Goal: Use online tool/utility

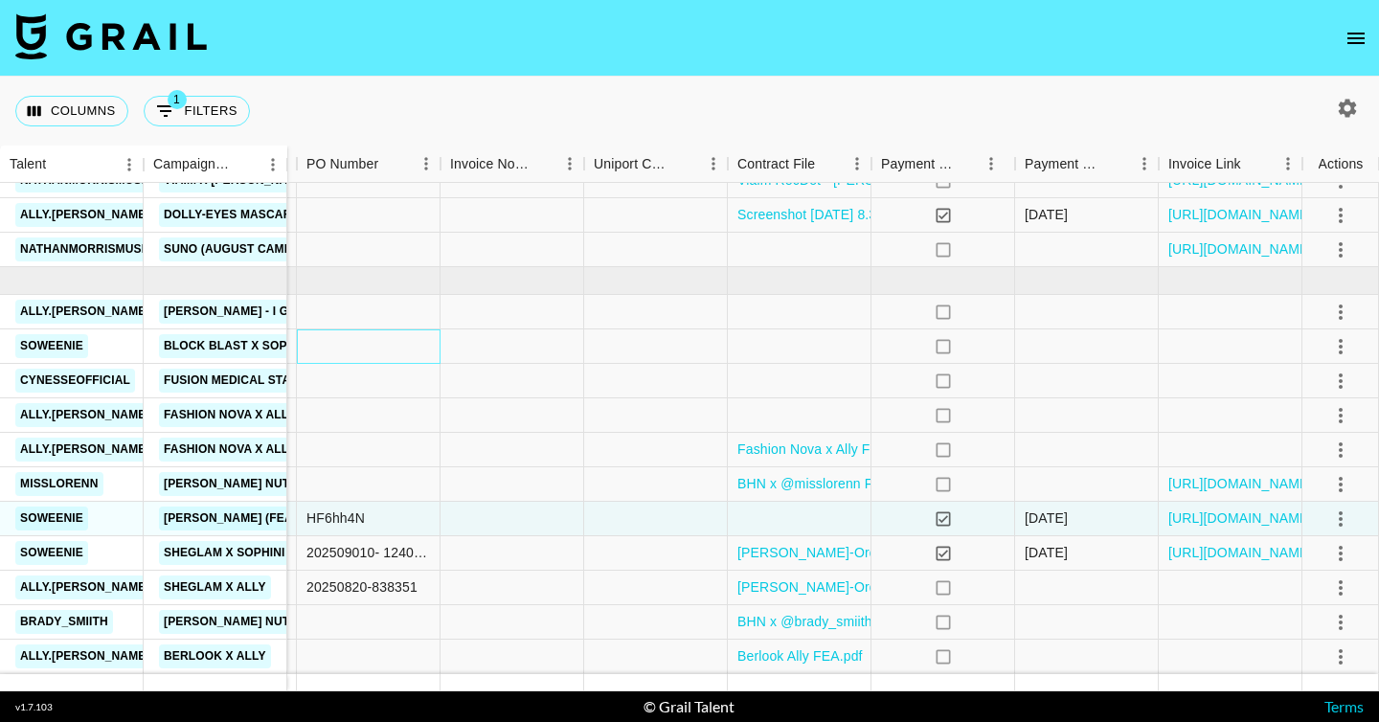
click at [383, 353] on div at bounding box center [369, 346] width 144 height 34
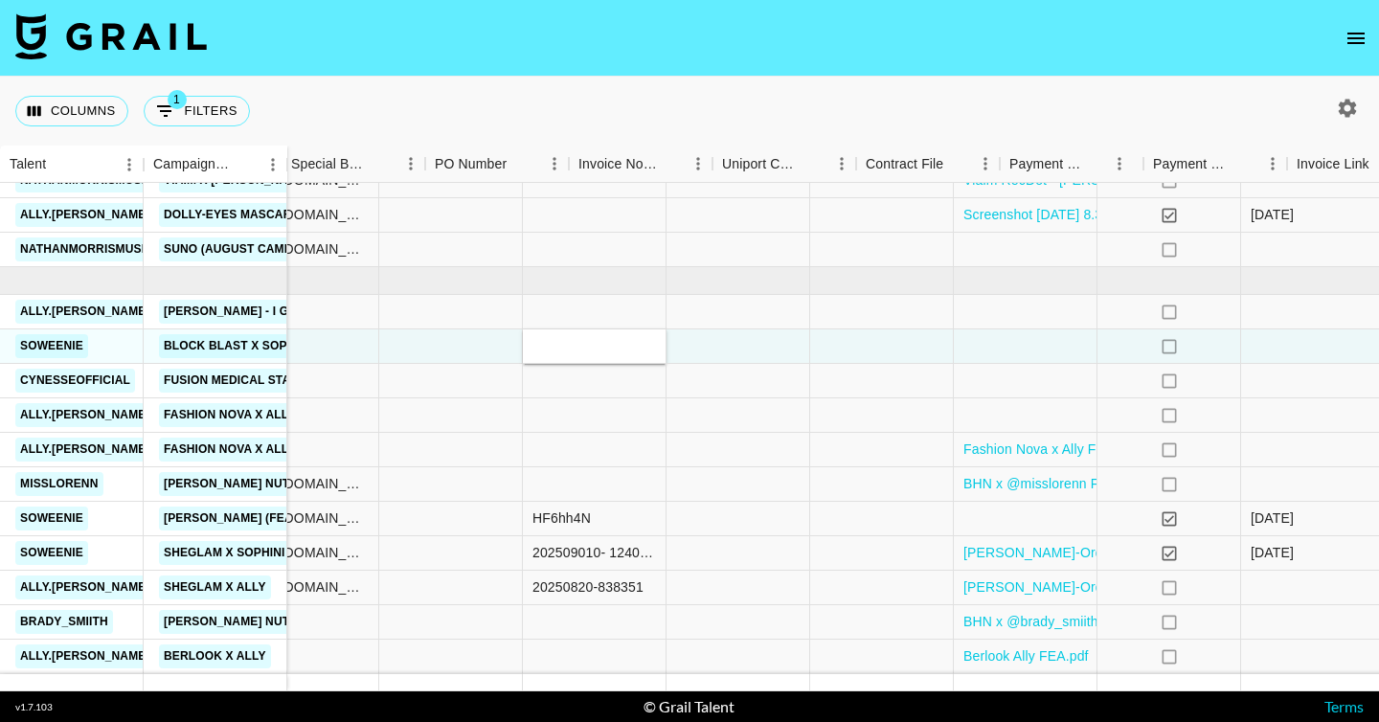
scroll to position [1171, 1558]
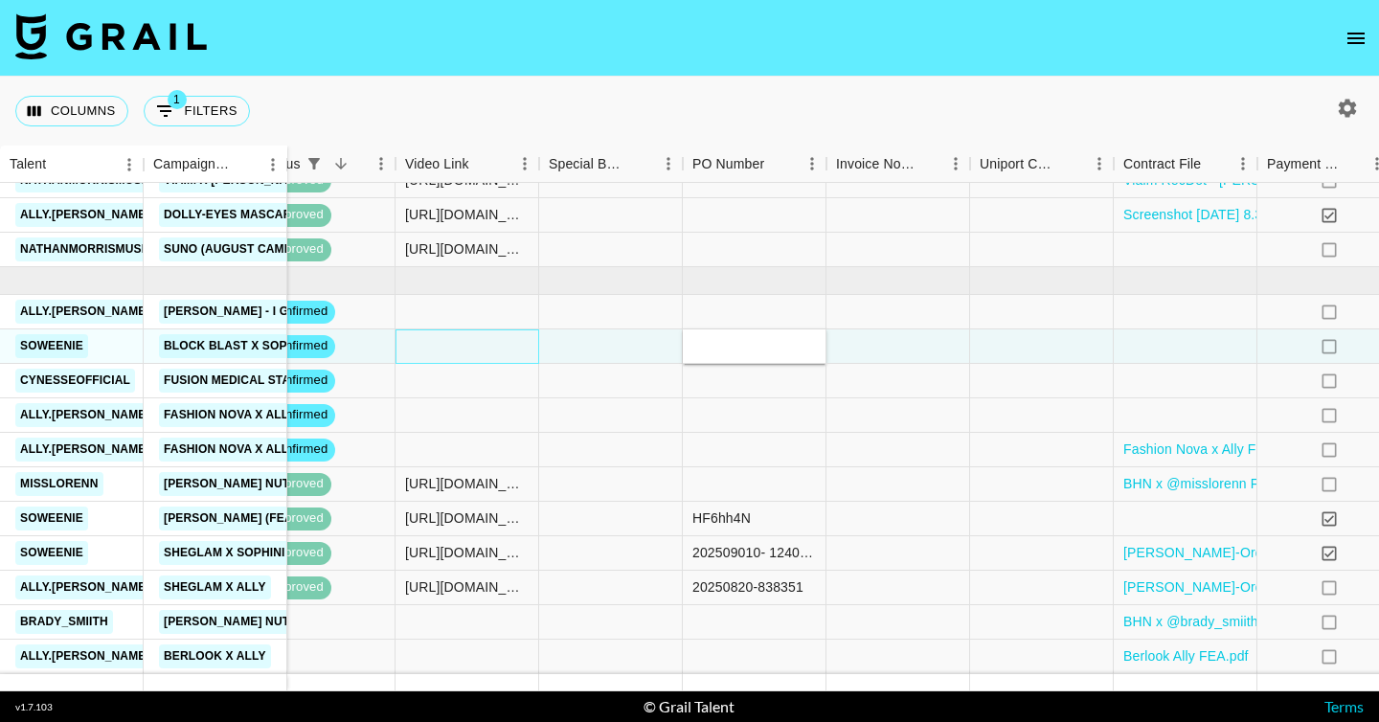
click at [419, 351] on div at bounding box center [468, 346] width 144 height 34
click at [419, 351] on input "text" at bounding box center [466, 345] width 141 height 15
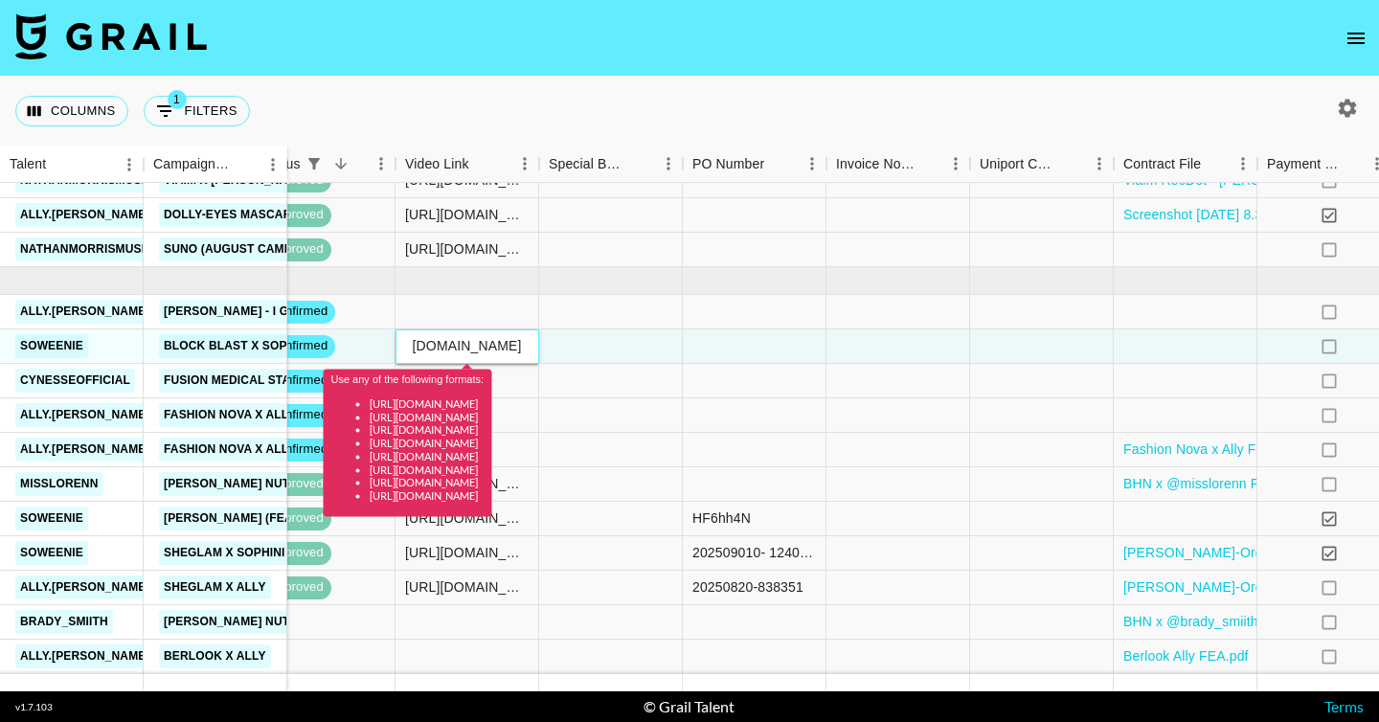
scroll to position [0, 0]
click at [488, 349] on input "[URL][DOMAIN_NAME]" at bounding box center [466, 345] width 141 height 15
paste input "[DOMAIN_NAME][URL]"
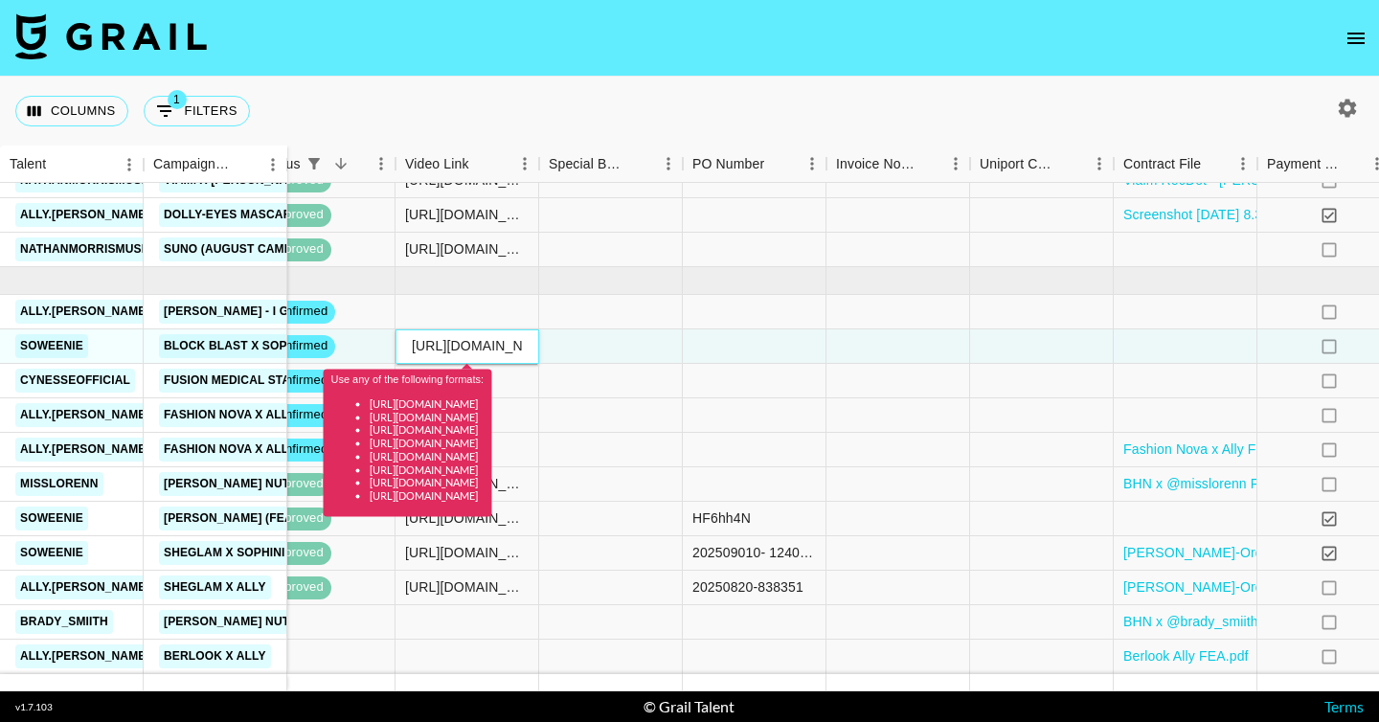
type input "[URL][DOMAIN_NAME]"
